Goal: Information Seeking & Learning: Learn about a topic

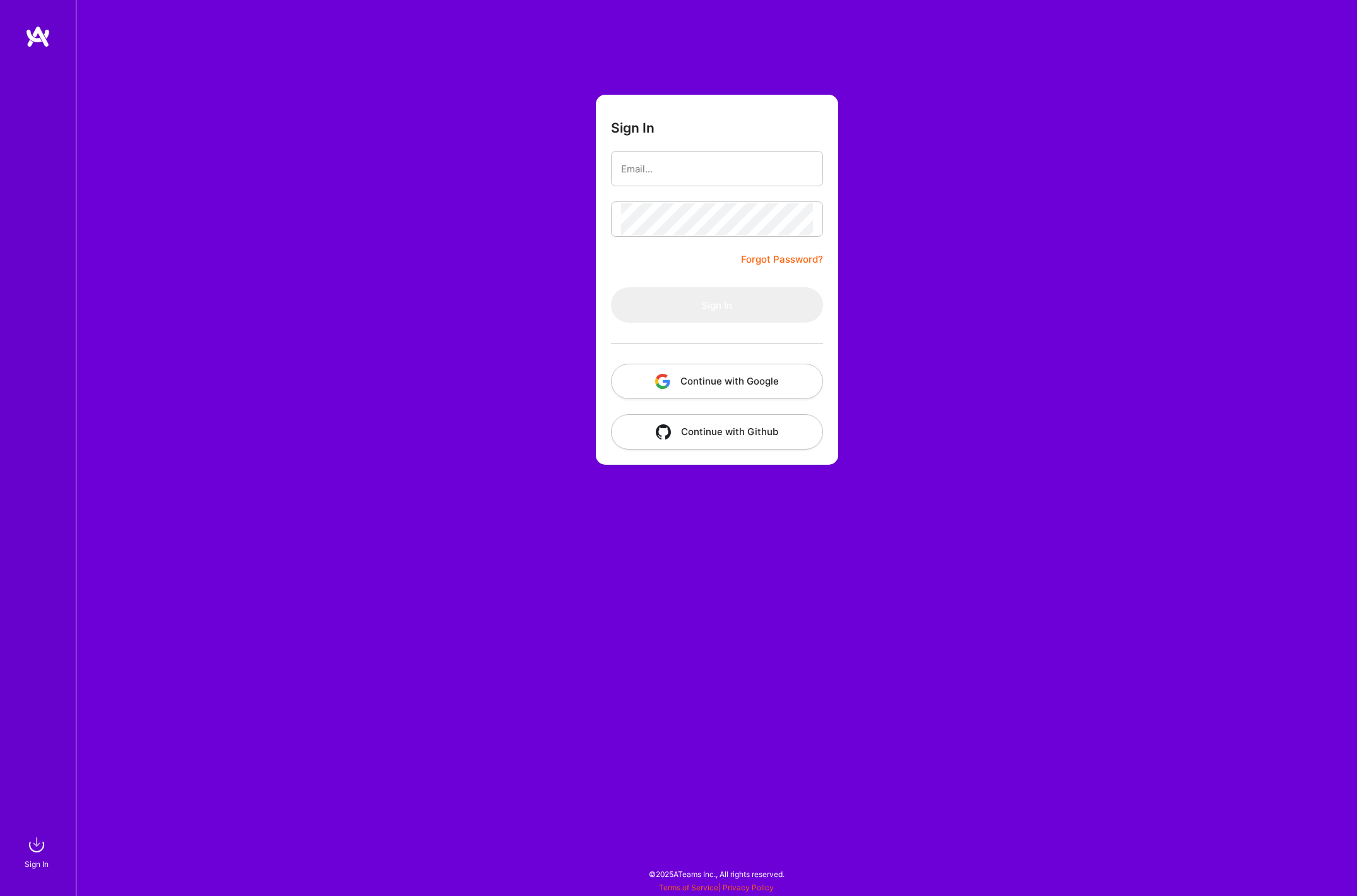
click at [675, 176] on input "email" at bounding box center [717, 169] width 192 height 32
type input "[EMAIL_ADDRESS][DOMAIN_NAME]"
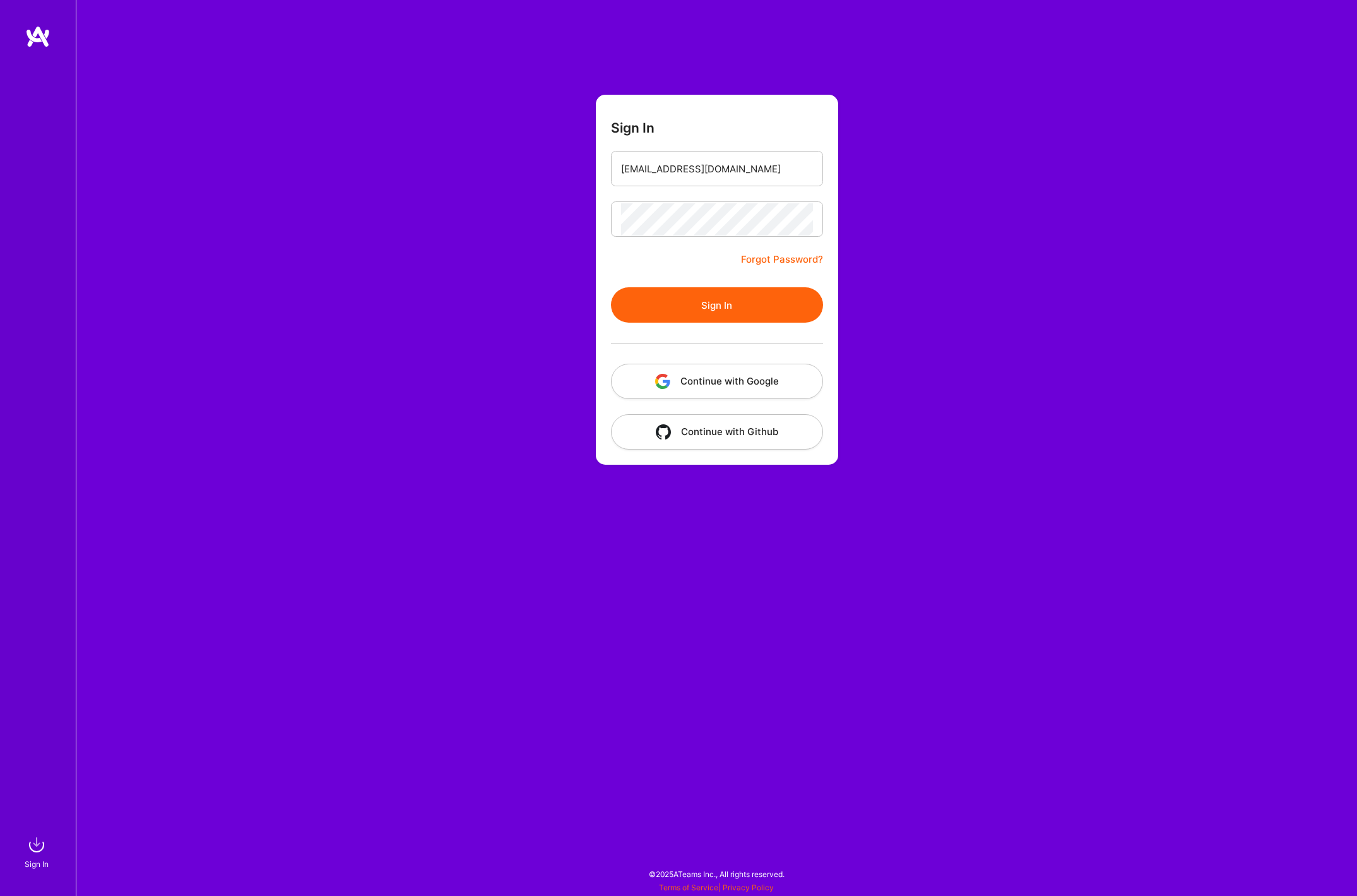
click at [733, 307] on button "Sign In" at bounding box center [717, 304] width 212 height 35
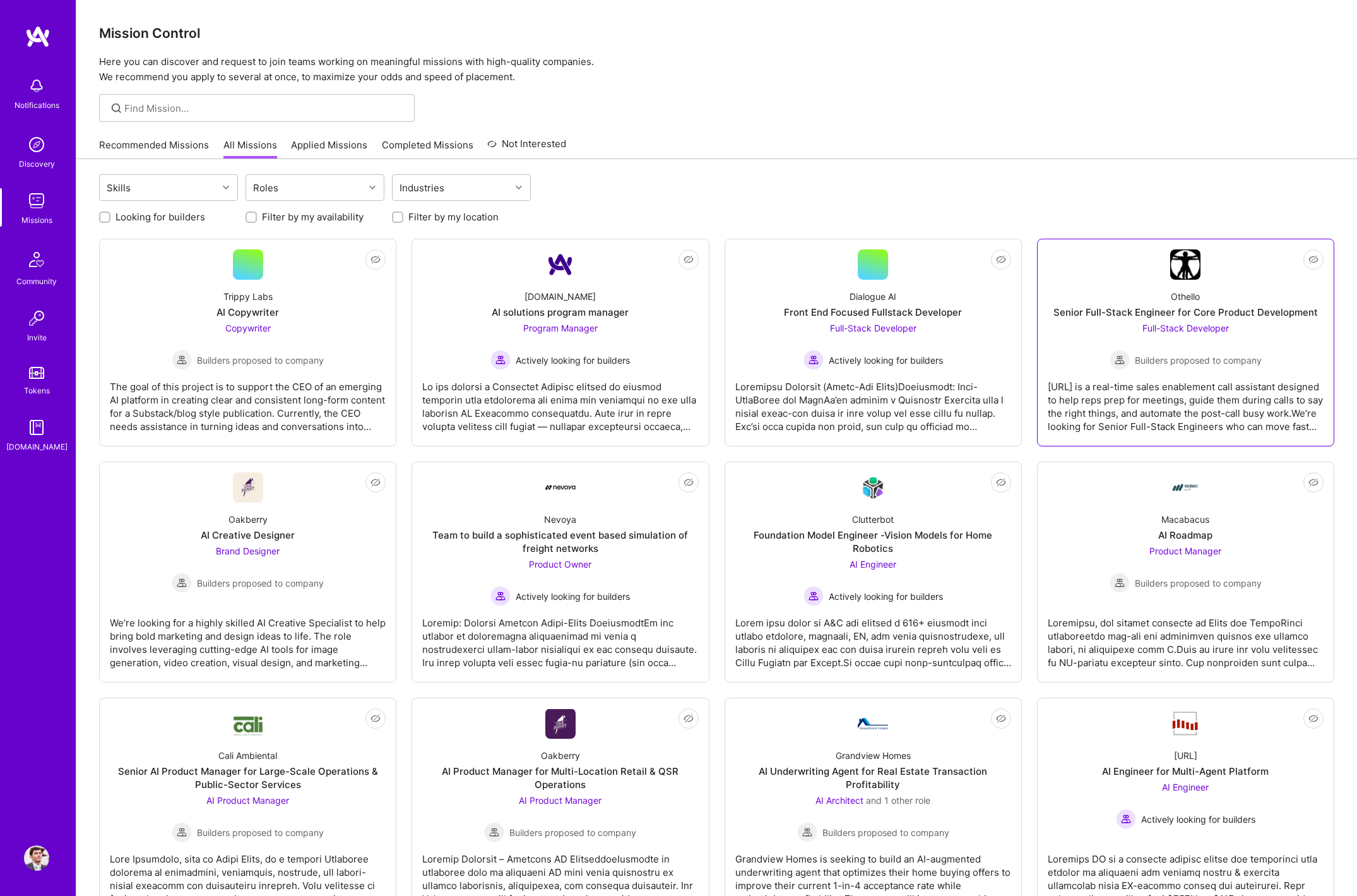
click at [1207, 409] on div "[URL] is a real-time sales enablement call assistant designed to help reps prep…" at bounding box center [1186, 401] width 276 height 63
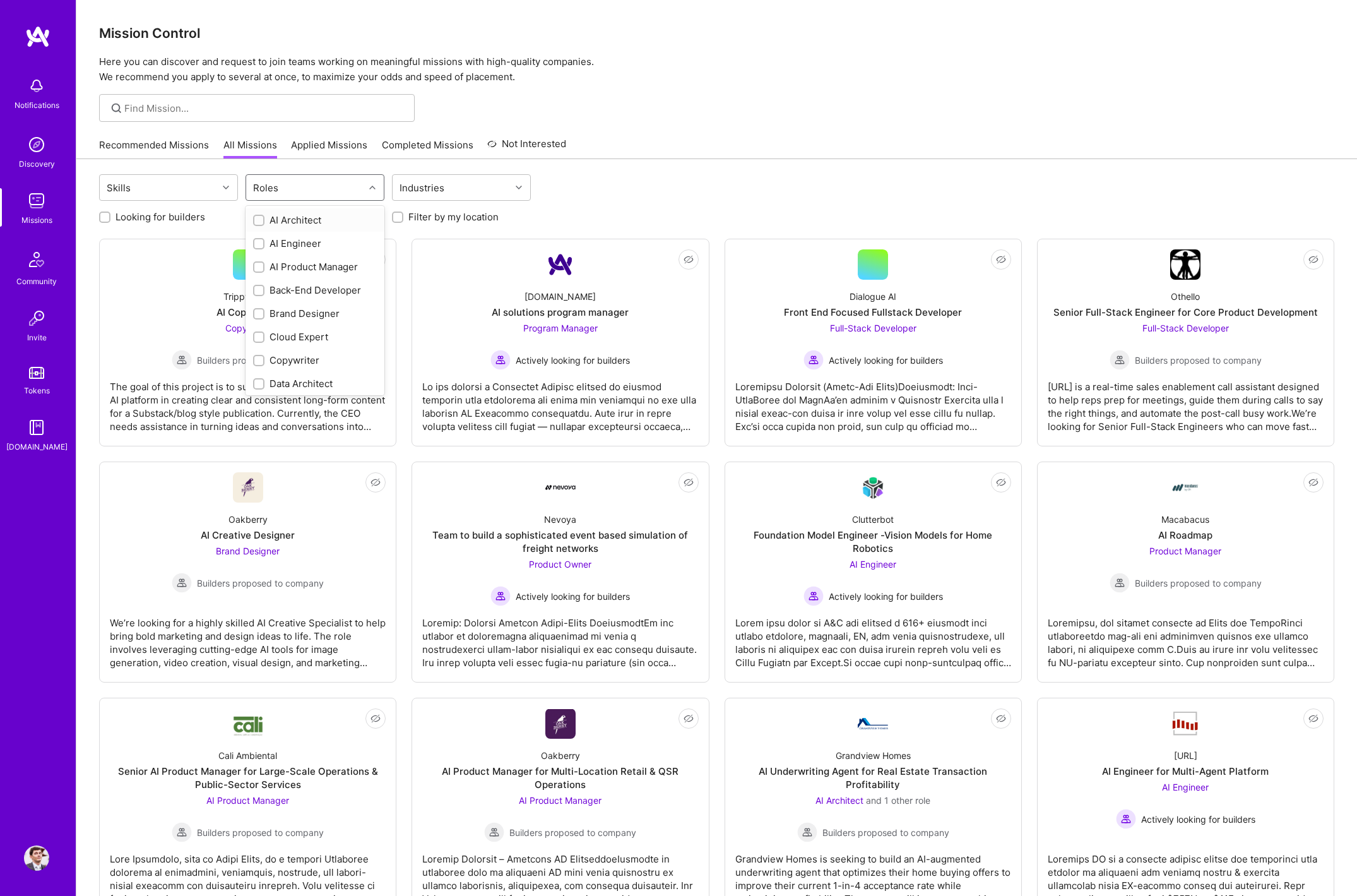
click at [325, 187] on div "Roles" at bounding box center [305, 187] width 118 height 25
click at [258, 244] on input "checkbox" at bounding box center [260, 244] width 9 height 9
checkbox input "true"
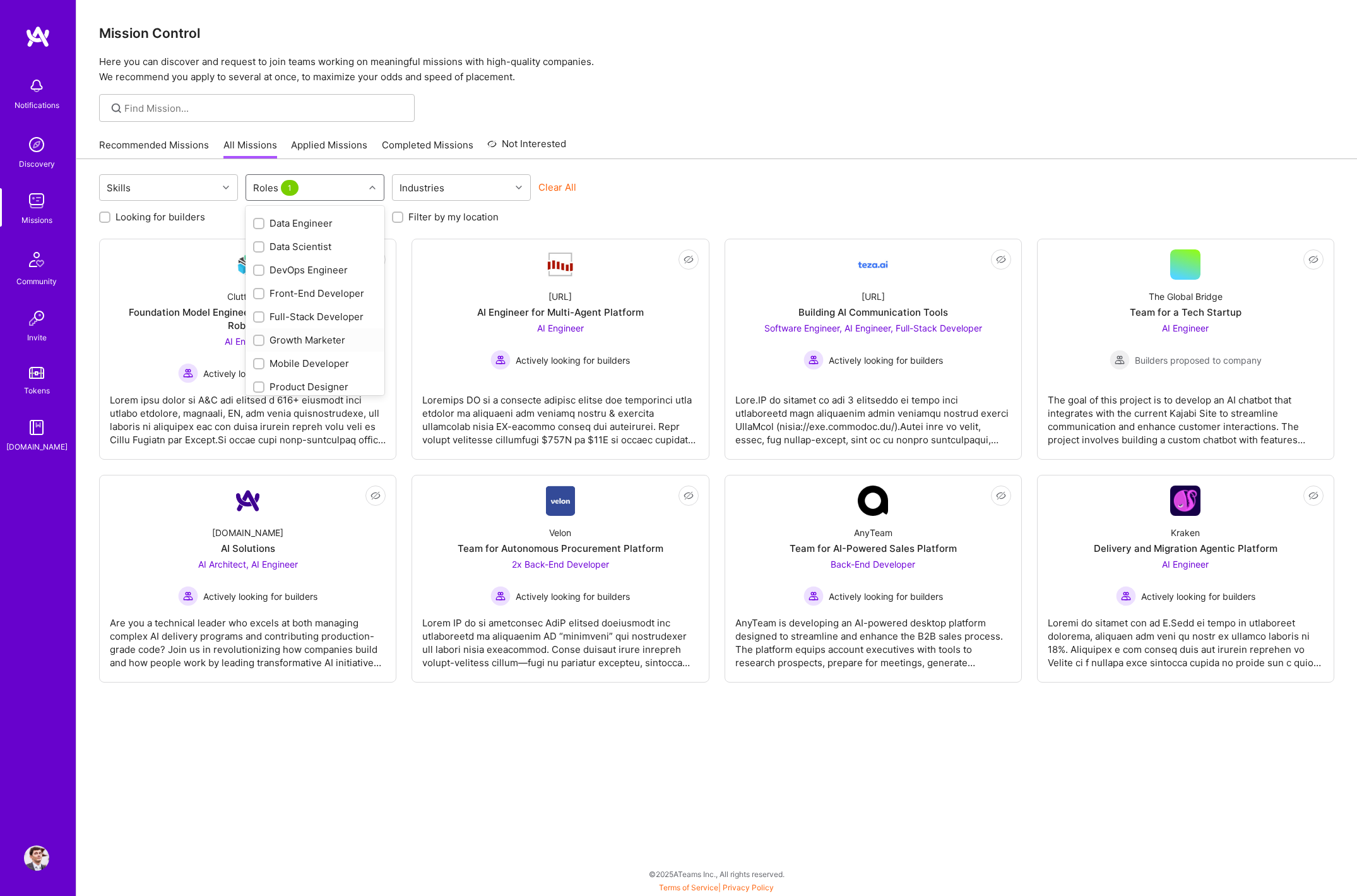
scroll to position [192, 0]
click at [257, 307] on input "checkbox" at bounding box center [260, 309] width 9 height 9
checkbox input "true"
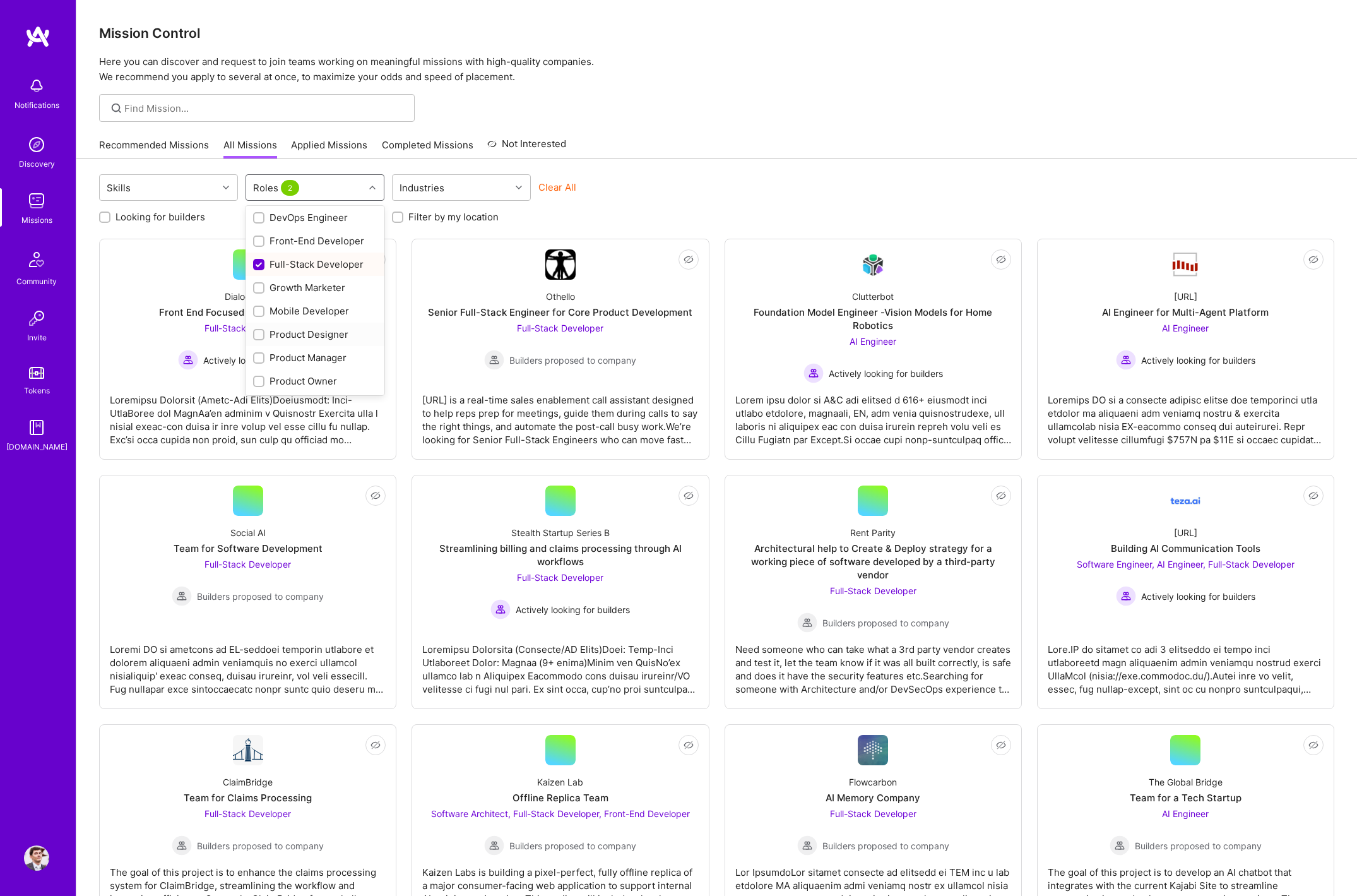
scroll to position [241, 0]
click at [259, 304] on input "checkbox" at bounding box center [260, 307] width 9 height 9
checkbox input "true"
click at [256, 238] on input "checkbox" at bounding box center [260, 238] width 9 height 9
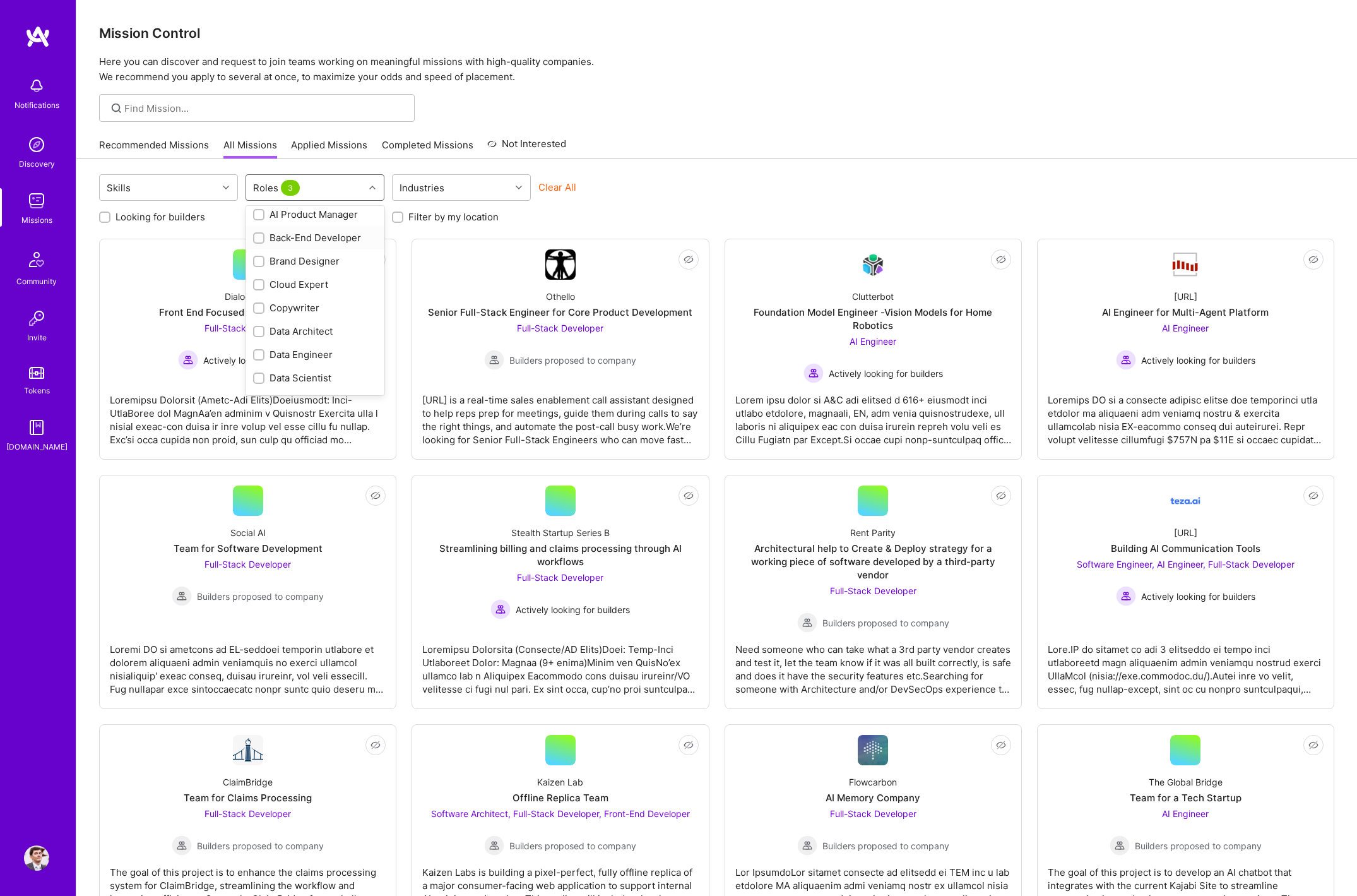
checkbox input "true"
click at [824, 133] on div "Recommended Missions All Missions Applied Missions Completed Missions Not Inter…" at bounding box center [716, 144] width 1235 height 27
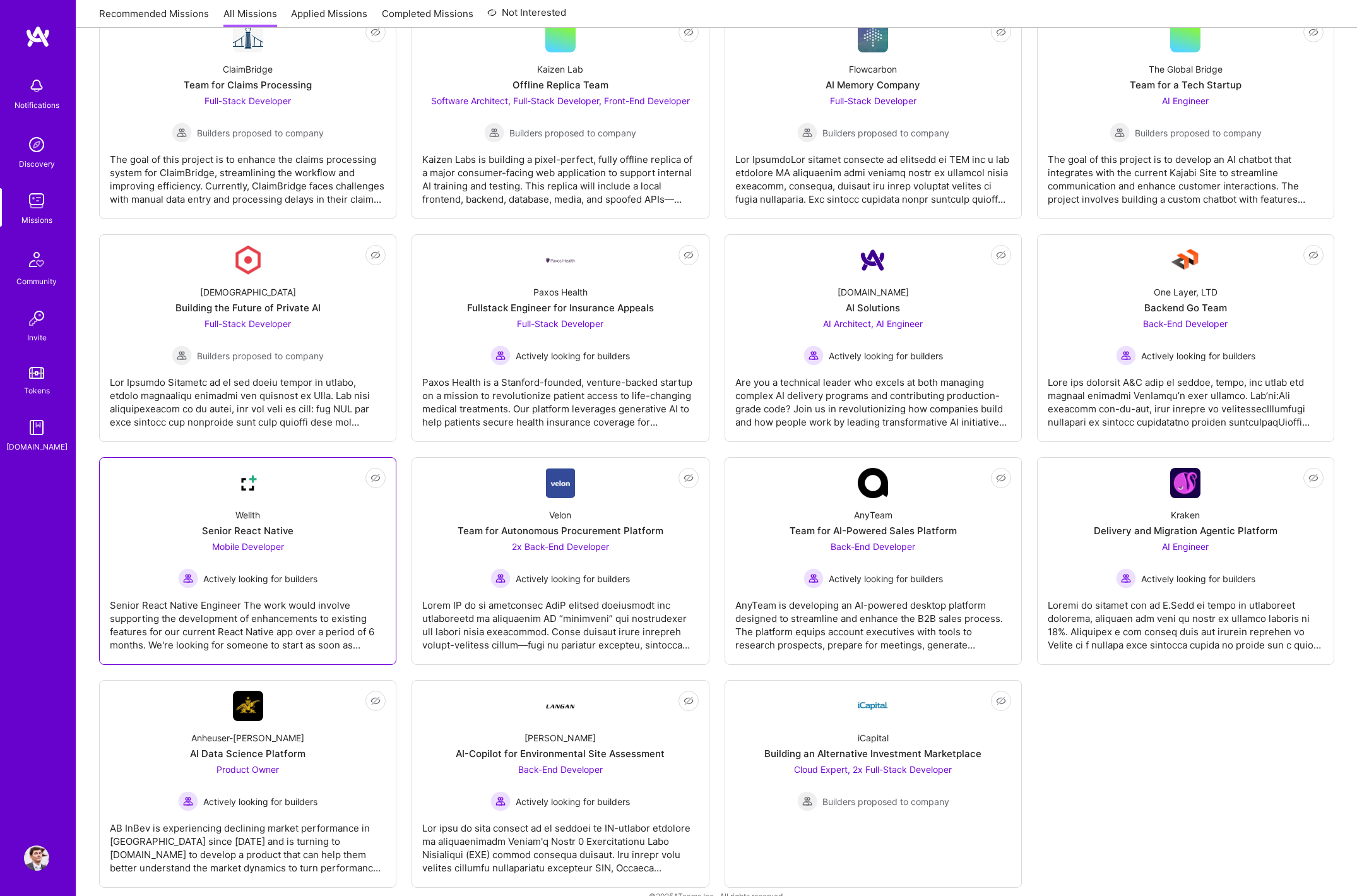
scroll to position [722, 0]
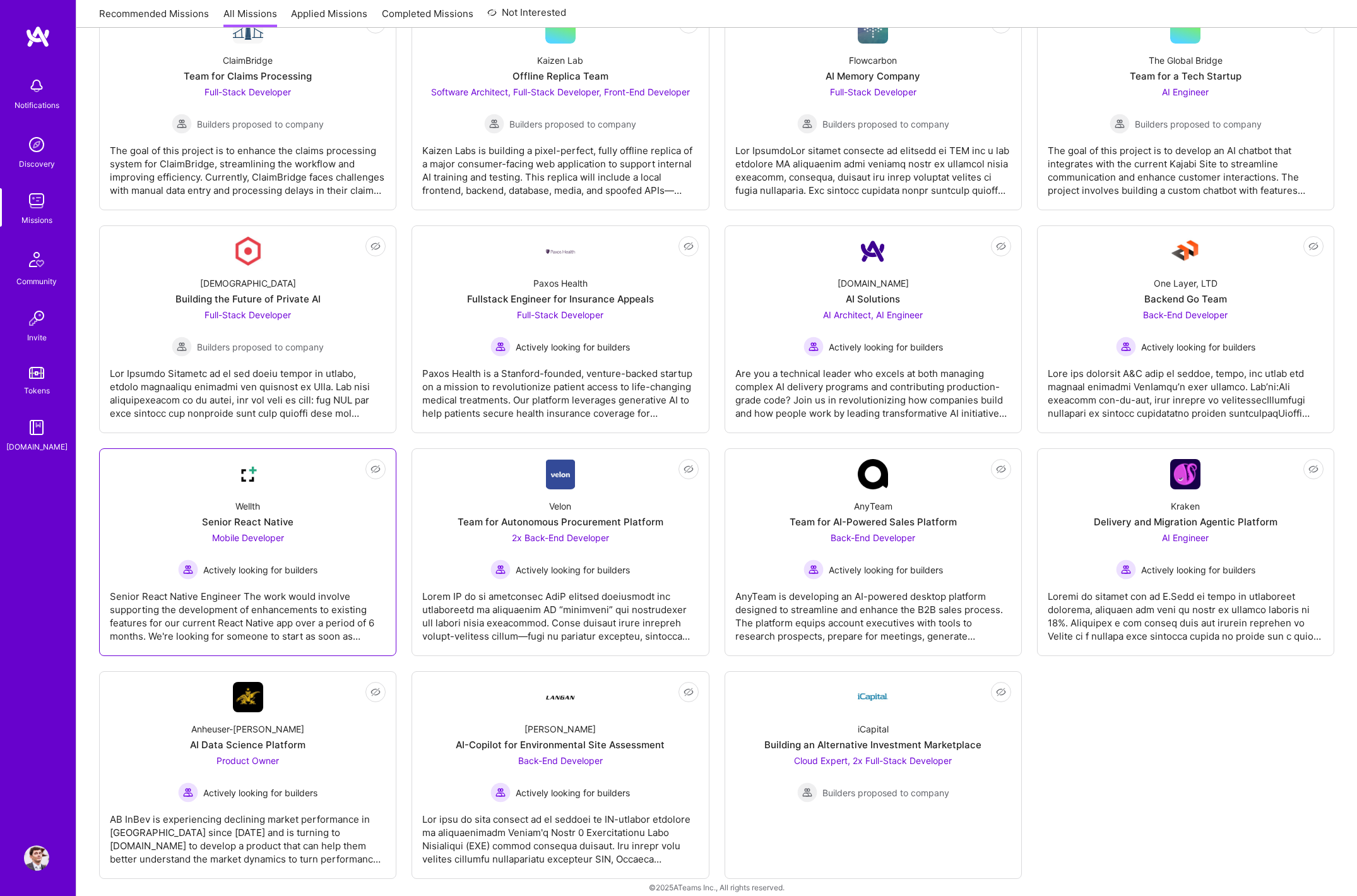
click at [306, 595] on div "Senior React Native Engineer The work would involve supporting the development …" at bounding box center [248, 611] width 276 height 63
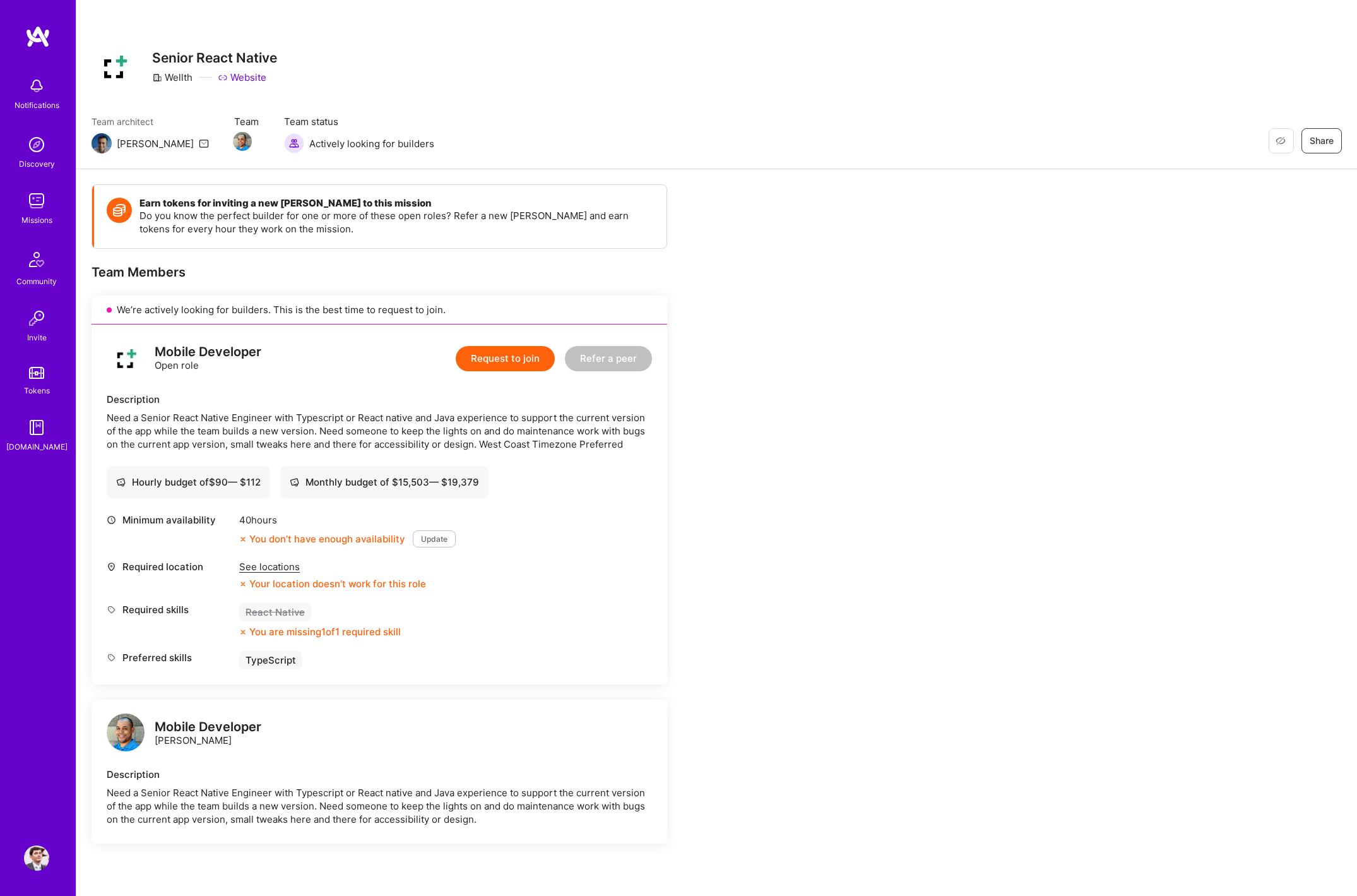
click at [1202, 53] on div "Restore Not Interested Share Senior React Native Wellth Website" at bounding box center [717, 66] width 1251 height 45
click at [913, 275] on div "Earn tokens for inviting a new [PERSON_NAME] to this mission Do you know the pe…" at bounding box center [716, 741] width 1281 height 1145
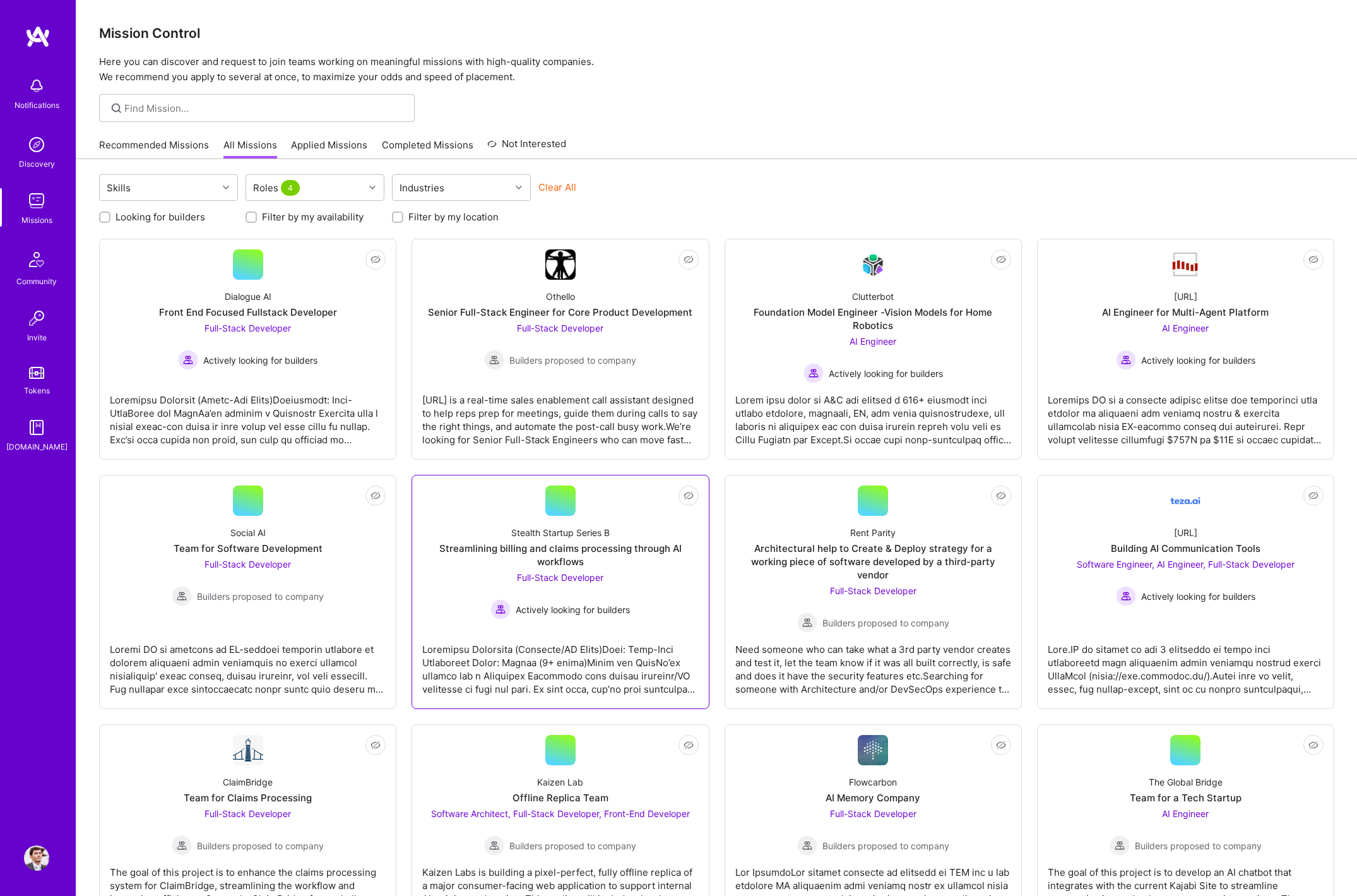
scroll to position [8, 0]
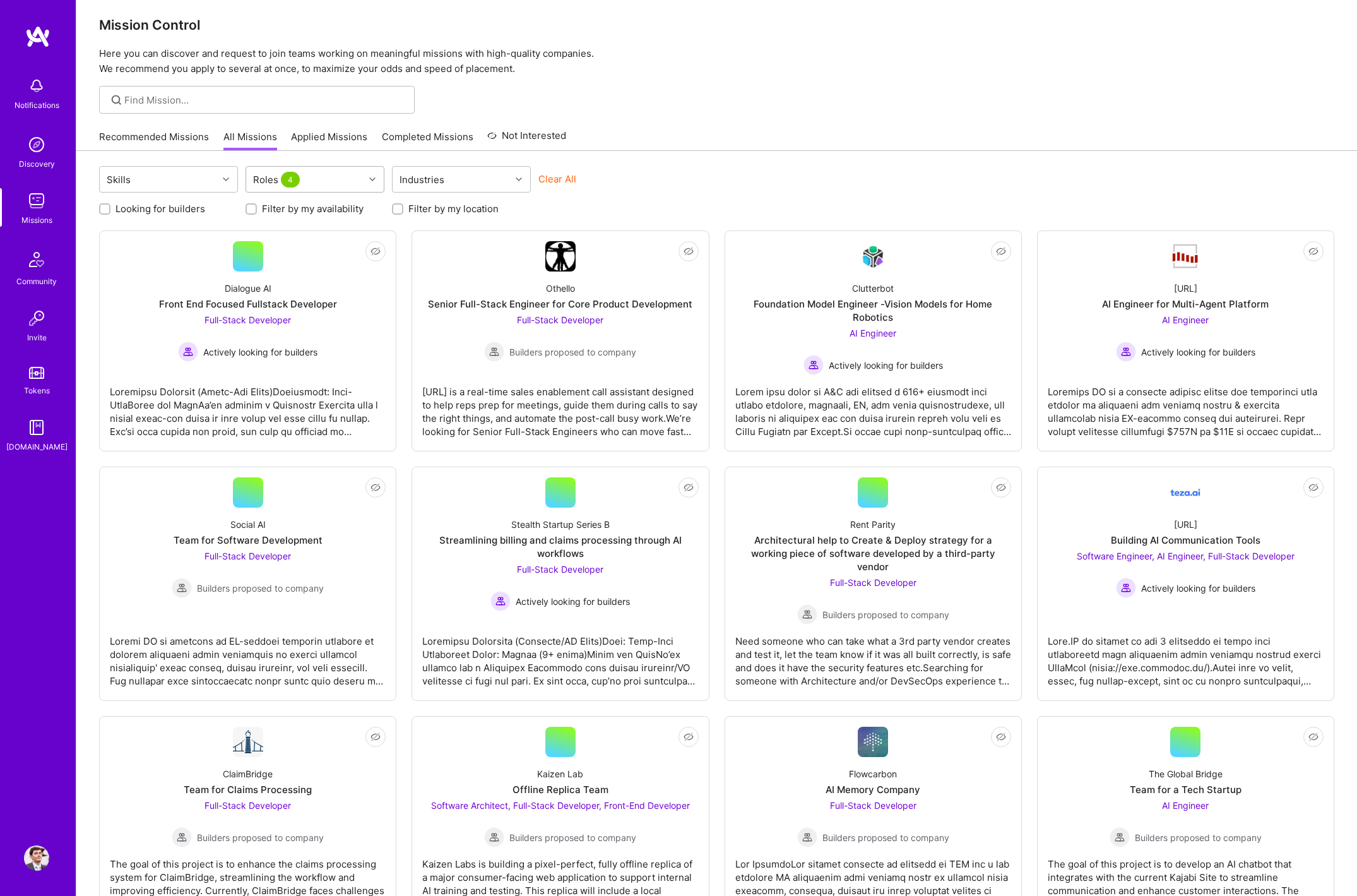
click at [311, 182] on div "Roles 4" at bounding box center [305, 179] width 118 height 25
click at [287, 230] on div "AI Engineer" at bounding box center [315, 235] width 124 height 13
checkbox input "false"
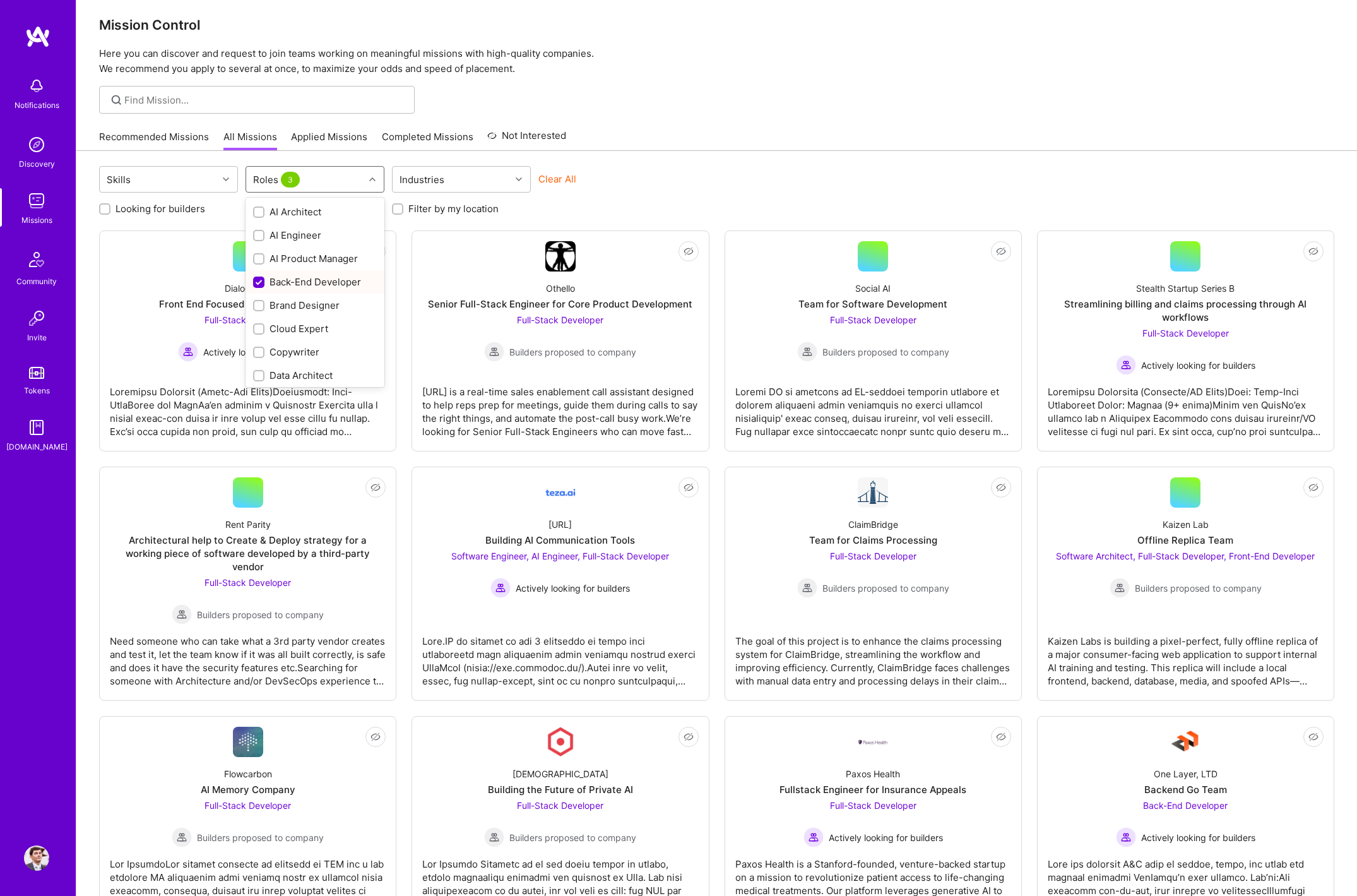
click at [287, 277] on div "Back-End Developer" at bounding box center [315, 281] width 124 height 13
checkbox input "false"
click at [290, 205] on div "Full-Stack Developer" at bounding box center [315, 202] width 124 height 13
checkbox input "false"
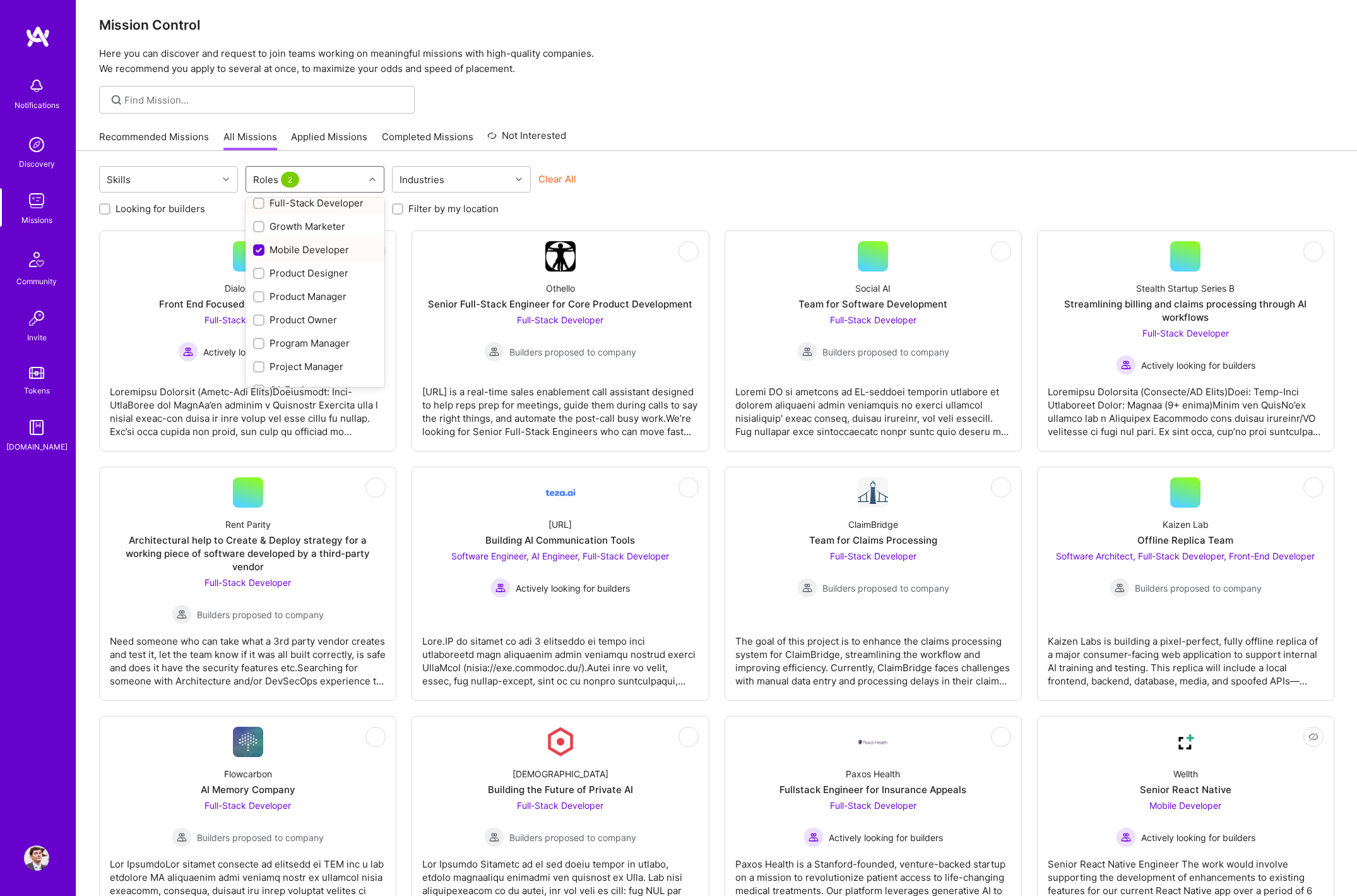
scroll to position [0, 0]
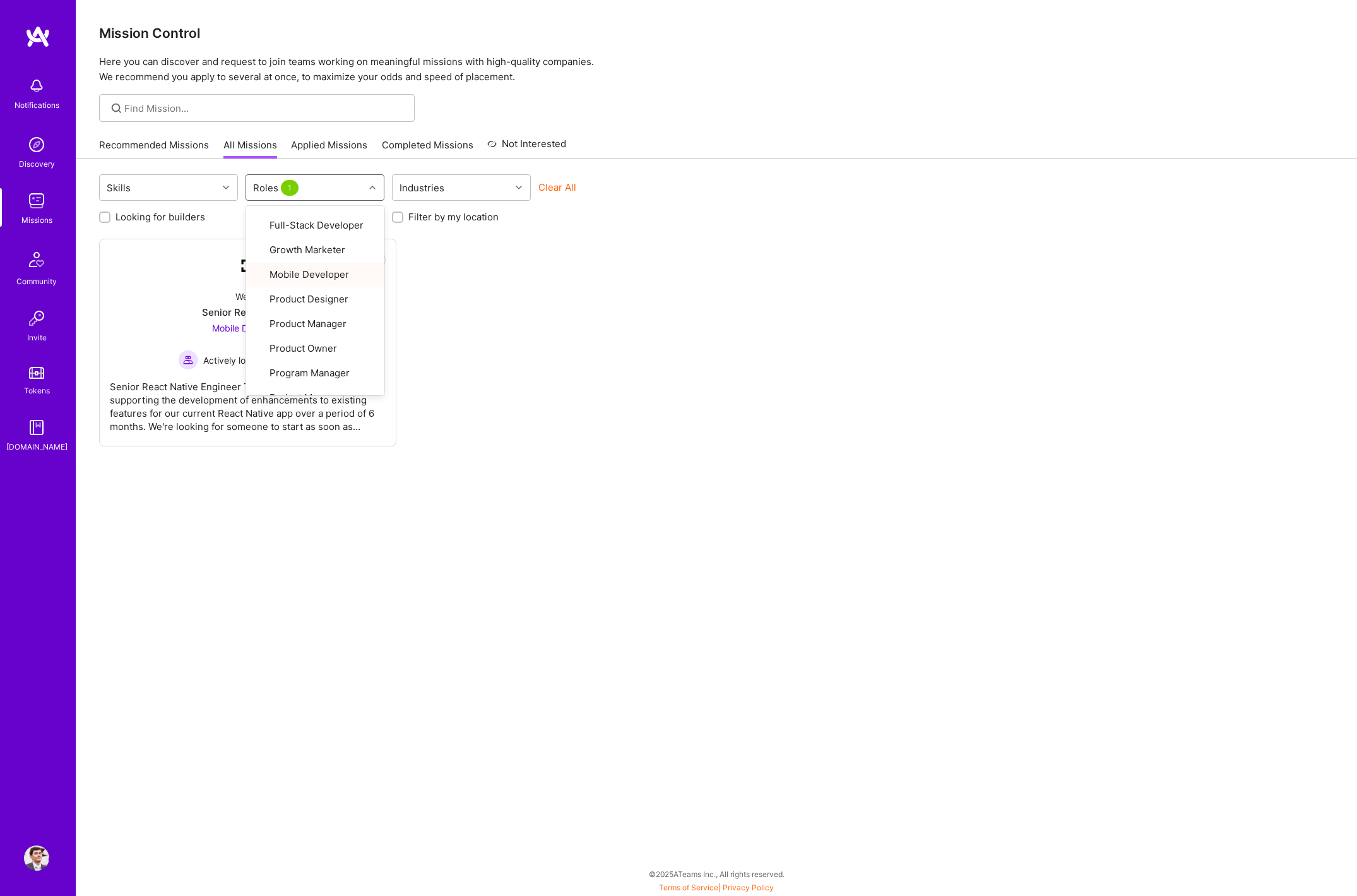
click at [484, 301] on div "Not Interested Wellth Senior React Native Mobile Developer Actively looking for…" at bounding box center [716, 343] width 1235 height 208
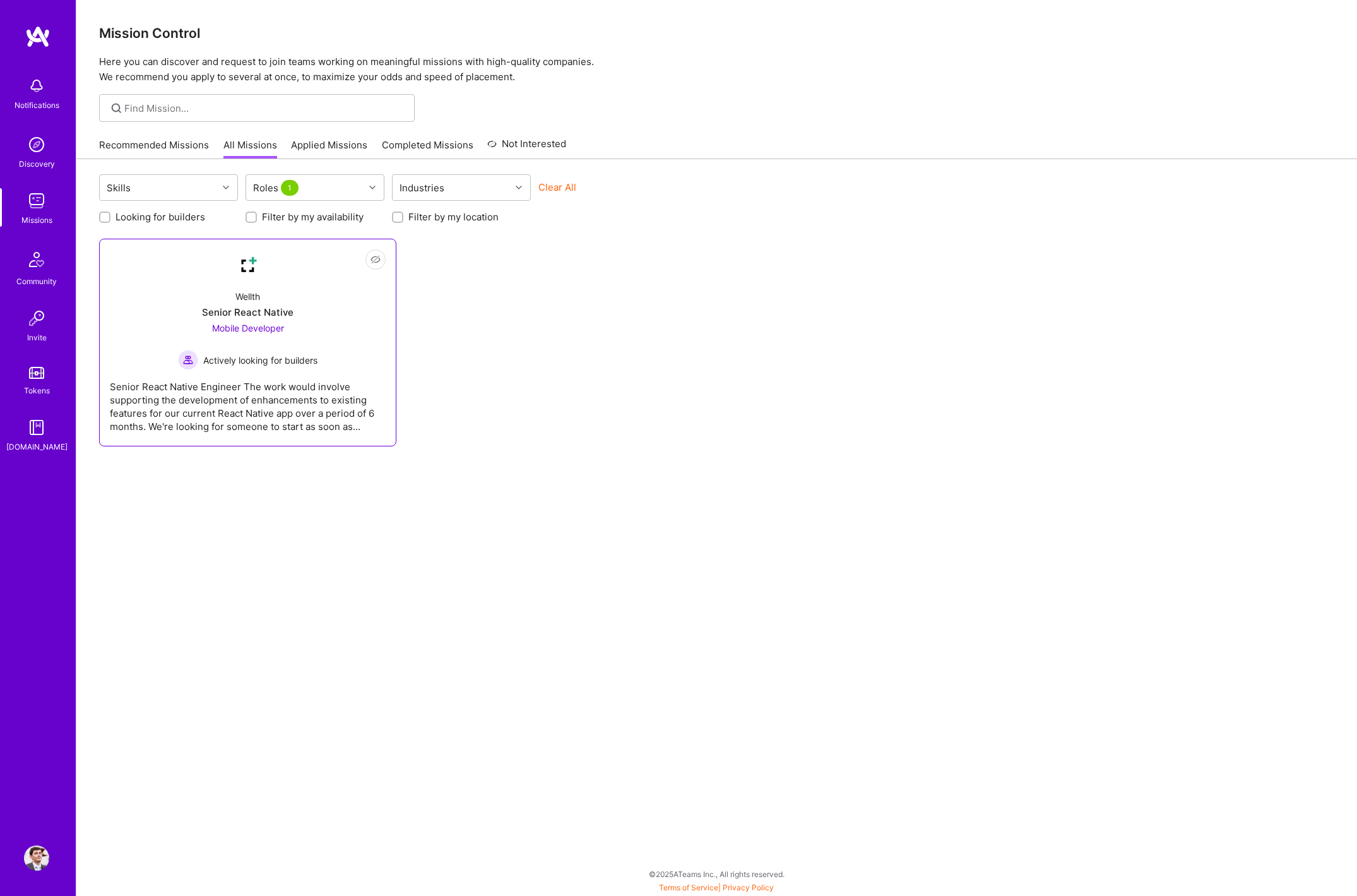
click at [349, 384] on div "Senior React Native Engineer The work would involve supporting the development …" at bounding box center [248, 401] width 276 height 63
